Goal: Navigation & Orientation: Go to known website

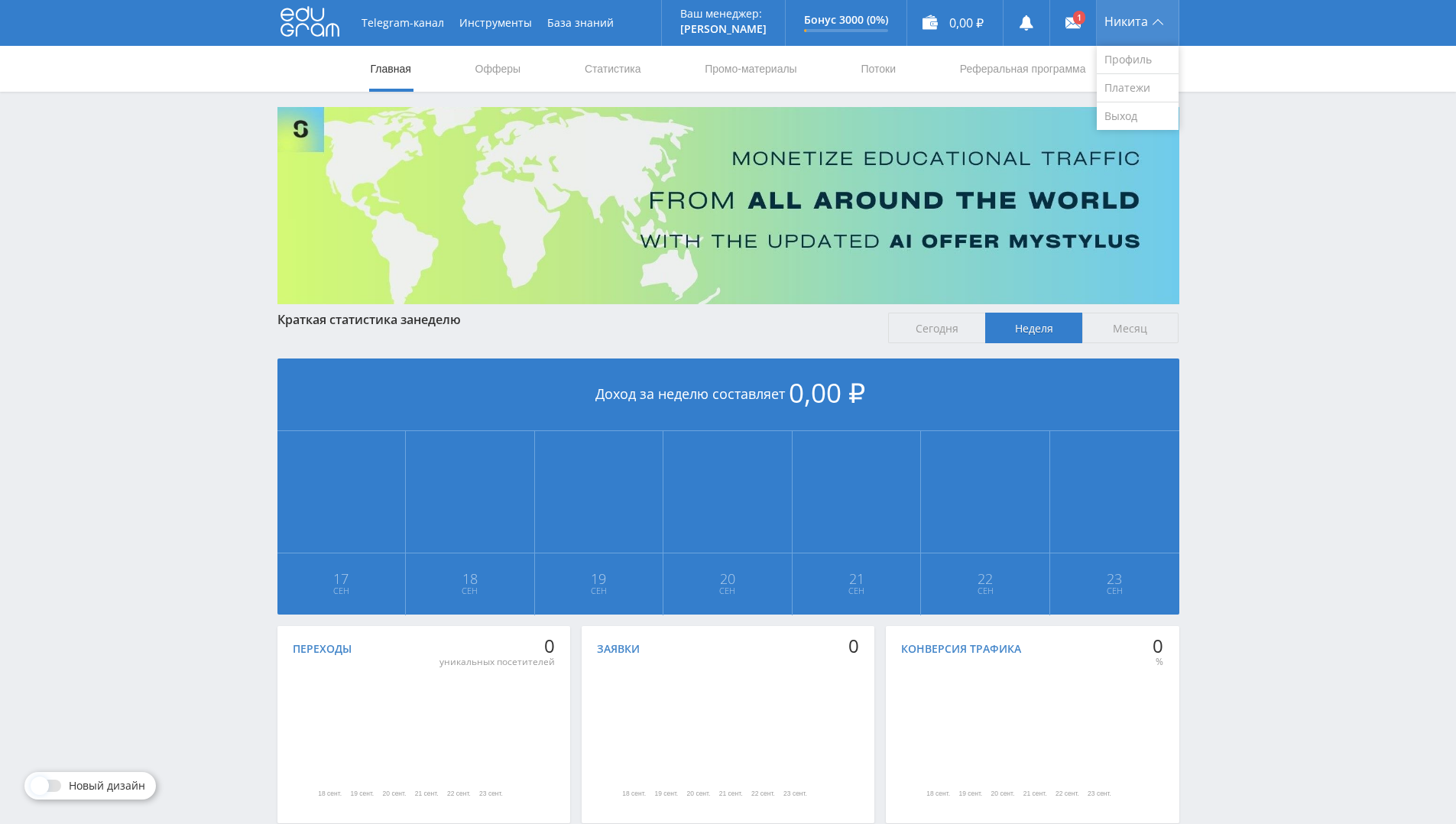
click at [1159, 13] on div "Никита" at bounding box center [1137, 23] width 82 height 46
click at [1131, 113] on link "Выход" at bounding box center [1137, 117] width 82 height 28
